Goal: Task Accomplishment & Management: Manage account settings

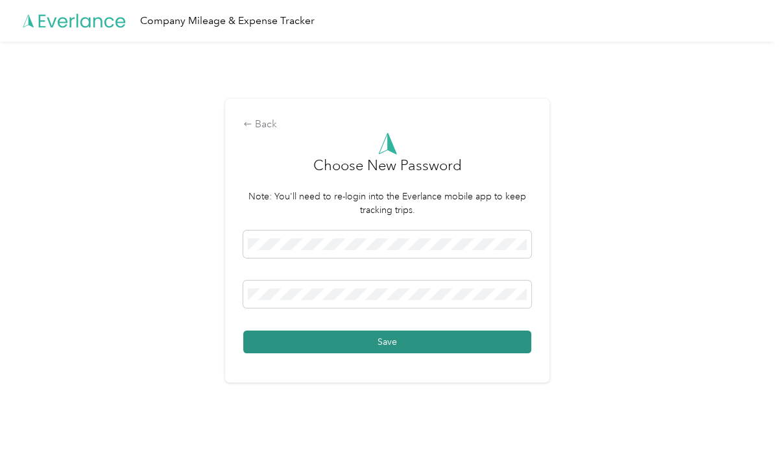
click at [300, 343] on button "Save" at bounding box center [387, 341] width 288 height 23
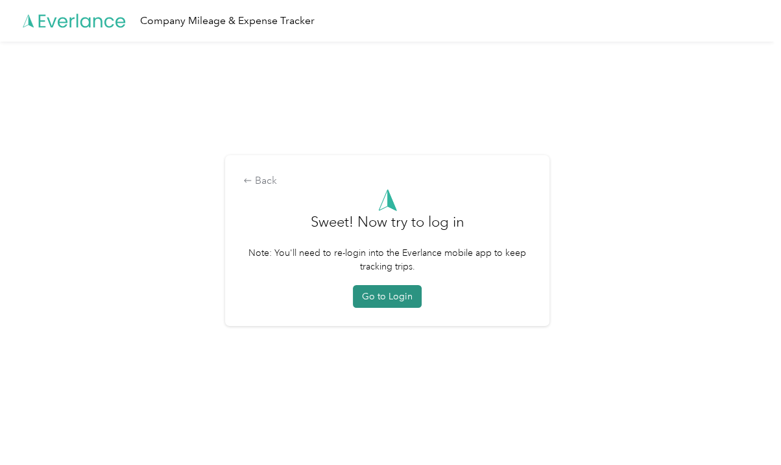
click at [390, 293] on button "Go to Login" at bounding box center [387, 296] width 69 height 23
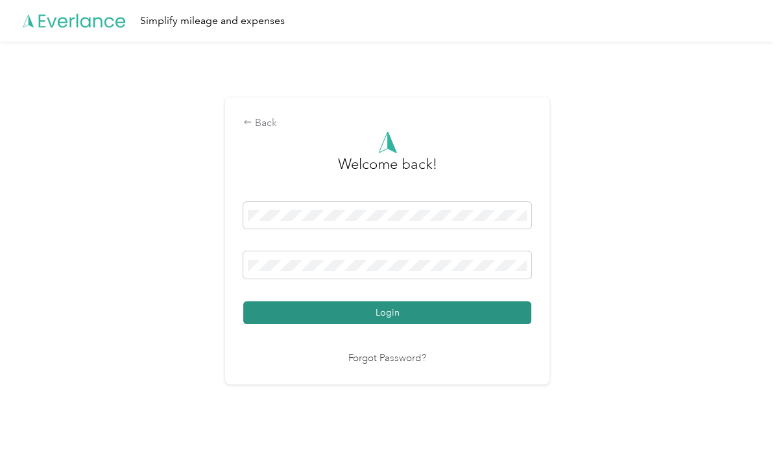
click at [386, 309] on button "Login" at bounding box center [387, 312] width 288 height 23
